Goal: Information Seeking & Learning: Learn about a topic

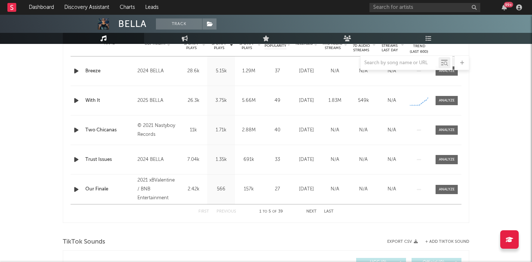
select select "6m"
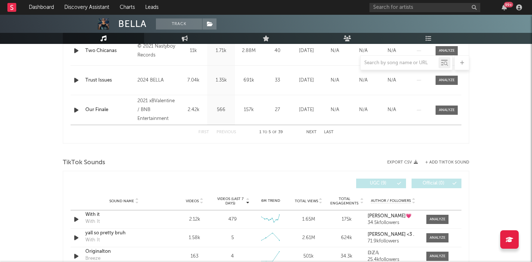
scroll to position [408, 0]
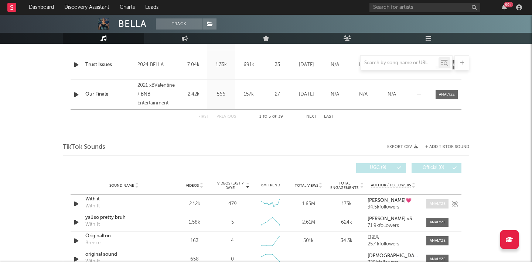
click at [437, 202] on div at bounding box center [438, 204] width 16 height 6
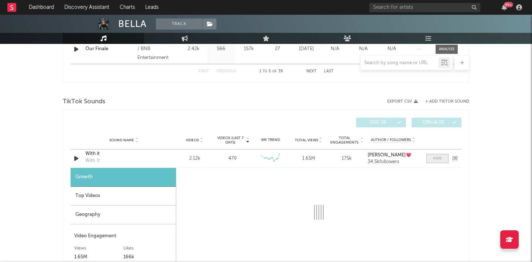
scroll to position [476, 0]
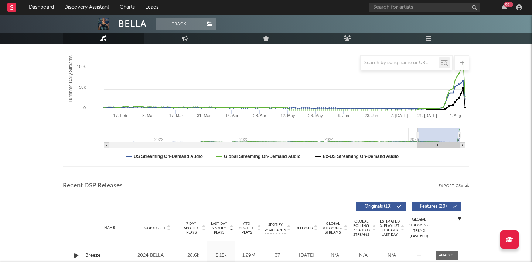
select select "6m"
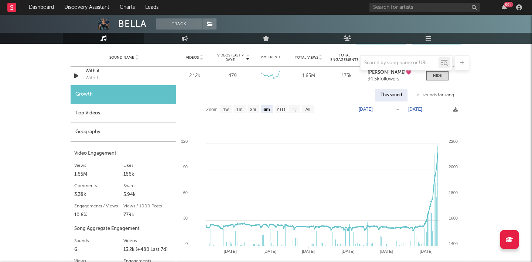
scroll to position [501, 0]
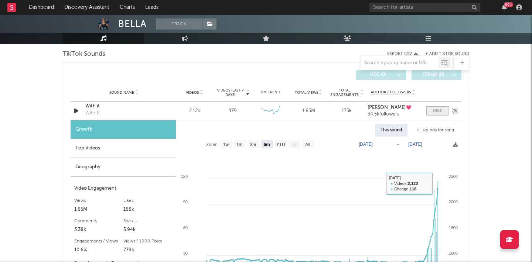
click at [438, 109] on div at bounding box center [437, 111] width 9 height 6
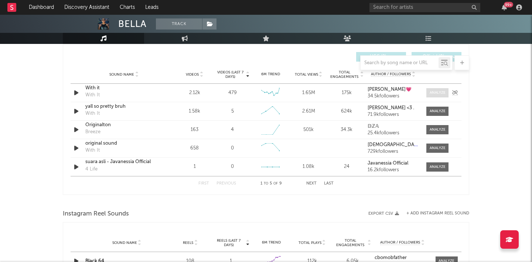
scroll to position [520, 0]
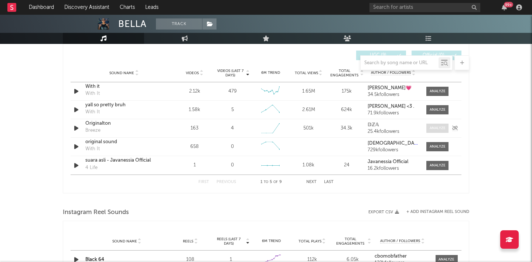
click at [433, 127] on div at bounding box center [438, 129] width 16 height 6
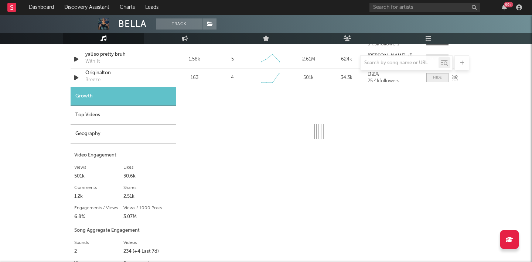
scroll to position [573, 0]
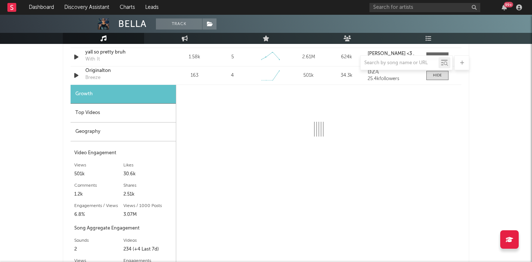
select select "6m"
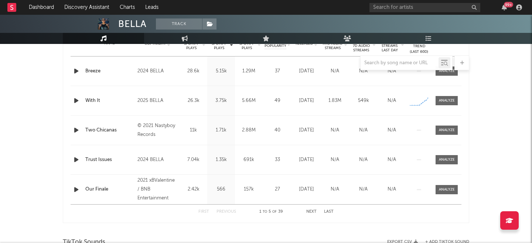
scroll to position [314, 0]
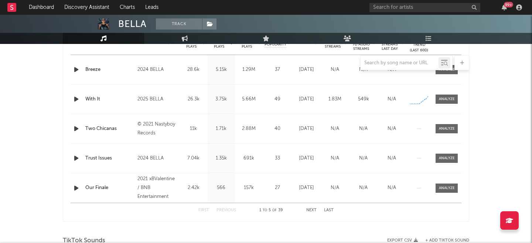
click at [75, 98] on icon "button" at bounding box center [76, 99] width 8 height 9
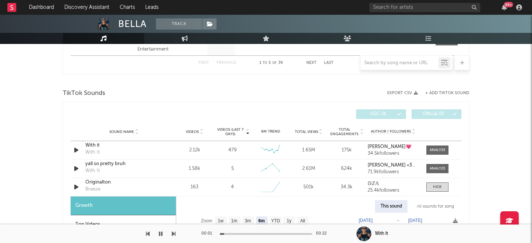
scroll to position [488, 0]
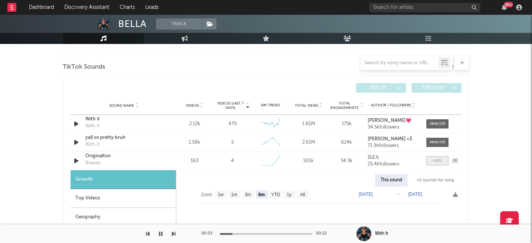
click at [437, 163] on div at bounding box center [437, 161] width 9 height 6
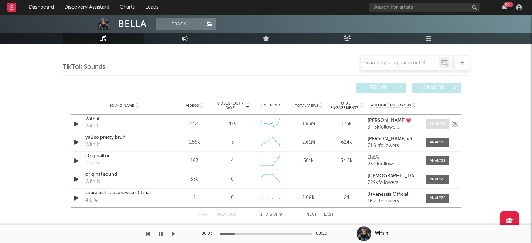
click at [434, 120] on span at bounding box center [438, 123] width 22 height 9
select select "6m"
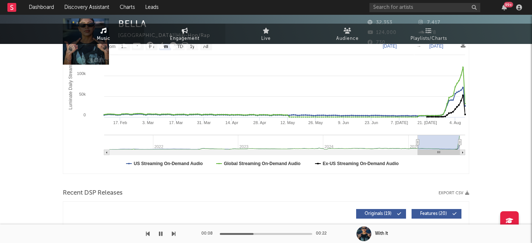
scroll to position [268, 0]
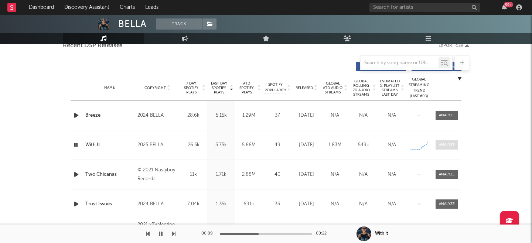
click at [445, 146] on div at bounding box center [447, 145] width 16 height 6
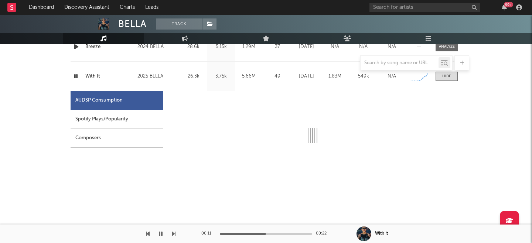
select select "6m"
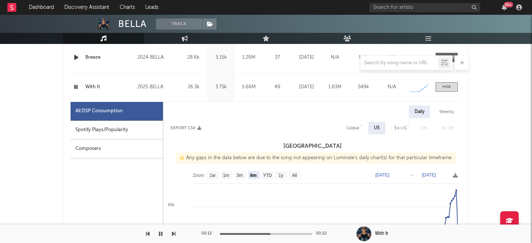
scroll to position [349, 0]
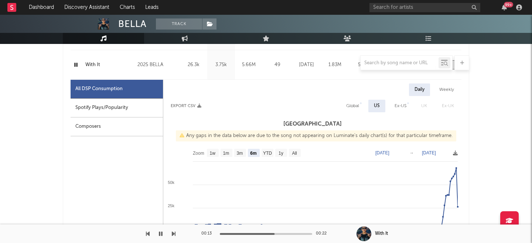
click at [97, 125] on div "Composers" at bounding box center [117, 127] width 92 height 19
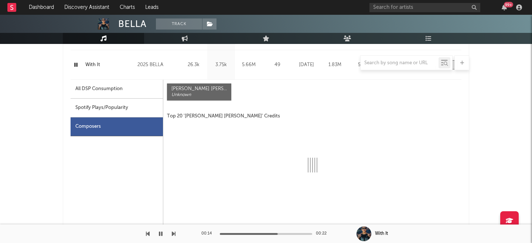
click at [114, 115] on div "Spotify Plays/Popularity" at bounding box center [117, 108] width 92 height 19
select select "1w"
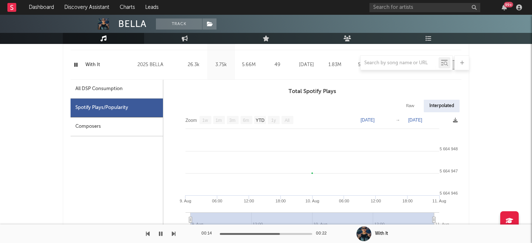
click at [114, 94] on div "All DSP Consumption" at bounding box center [117, 89] width 92 height 19
select select "6m"
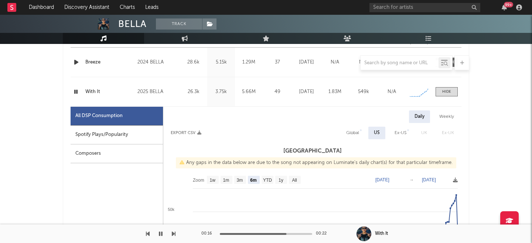
scroll to position [299, 0]
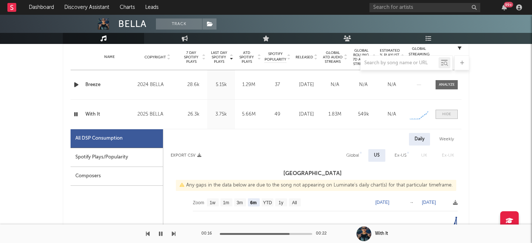
click at [445, 113] on div at bounding box center [446, 115] width 9 height 6
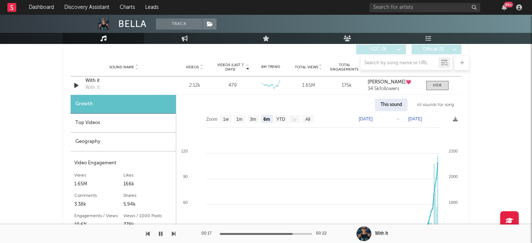
scroll to position [592, 0]
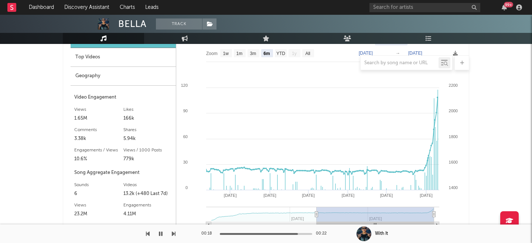
click at [101, 60] on div at bounding box center [266, 62] width 407 height 15
click at [94, 60] on div at bounding box center [266, 62] width 407 height 15
click at [92, 57] on div at bounding box center [266, 62] width 407 height 15
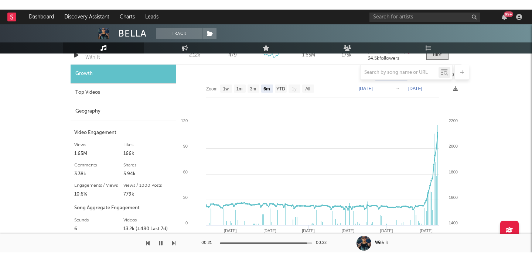
scroll to position [543, 0]
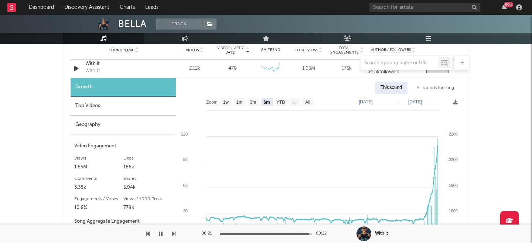
click at [106, 106] on div "Top Videos" at bounding box center [123, 106] width 105 height 19
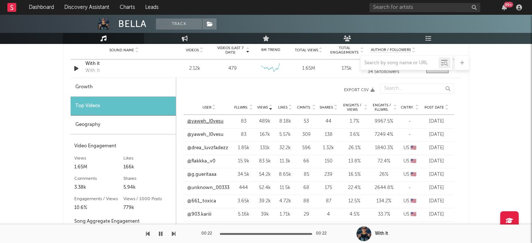
click at [206, 121] on link "@yaweh_l0vesu" at bounding box center [205, 121] width 36 height 7
